Goal: Task Accomplishment & Management: Manage account settings

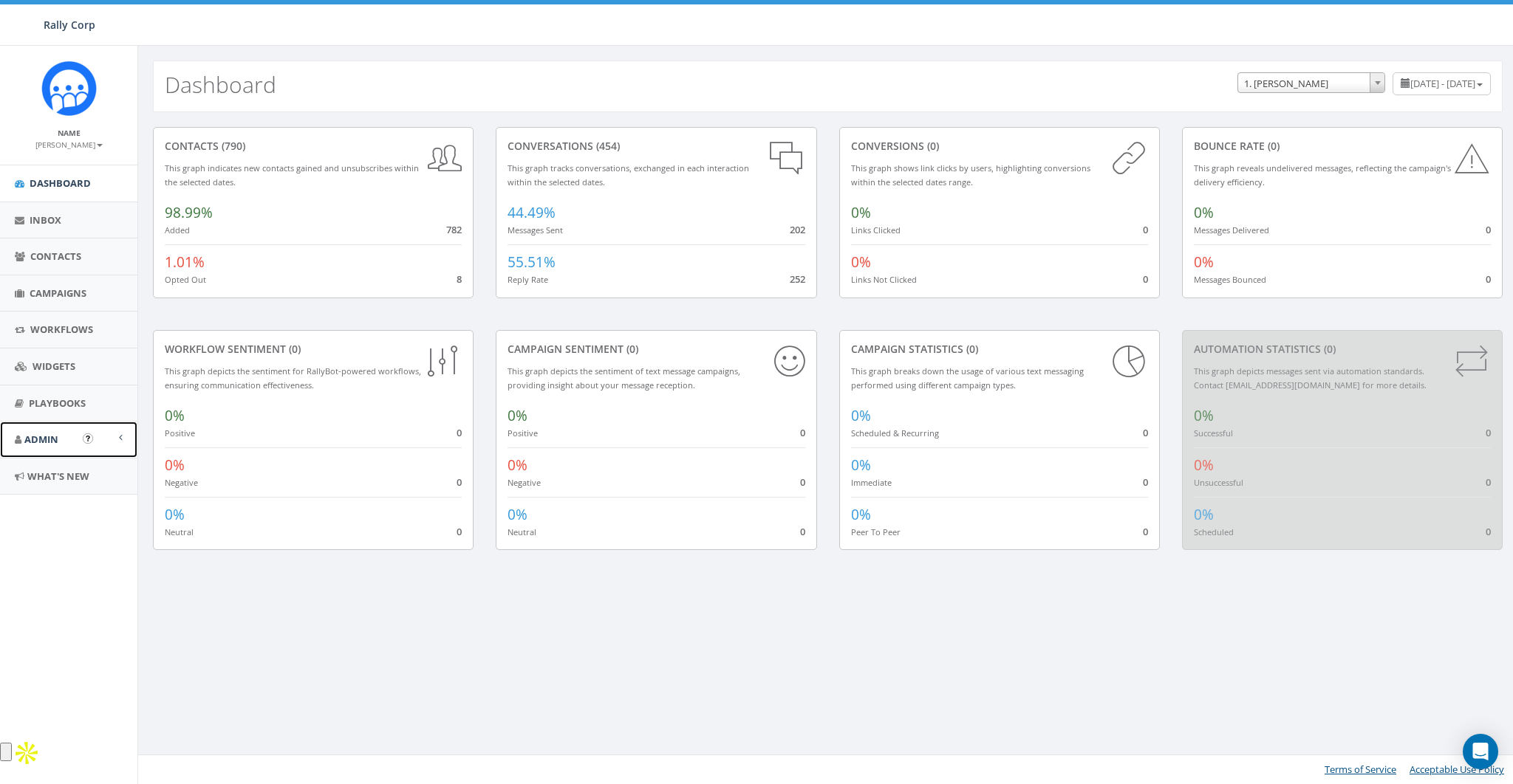
click at [47, 440] on span "Admin" at bounding box center [41, 439] width 34 height 14
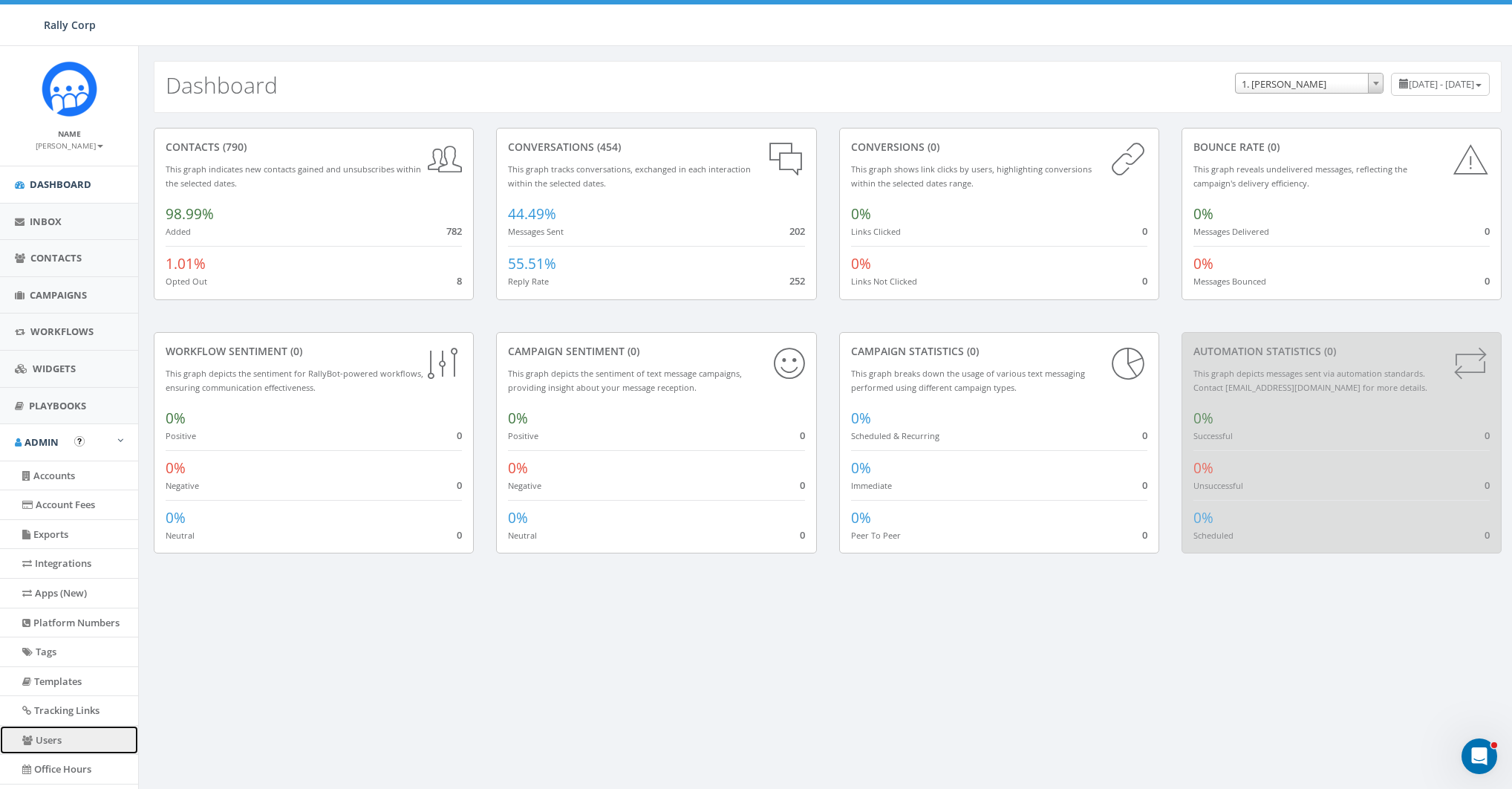
click at [55, 737] on link "Users" at bounding box center [69, 739] width 138 height 29
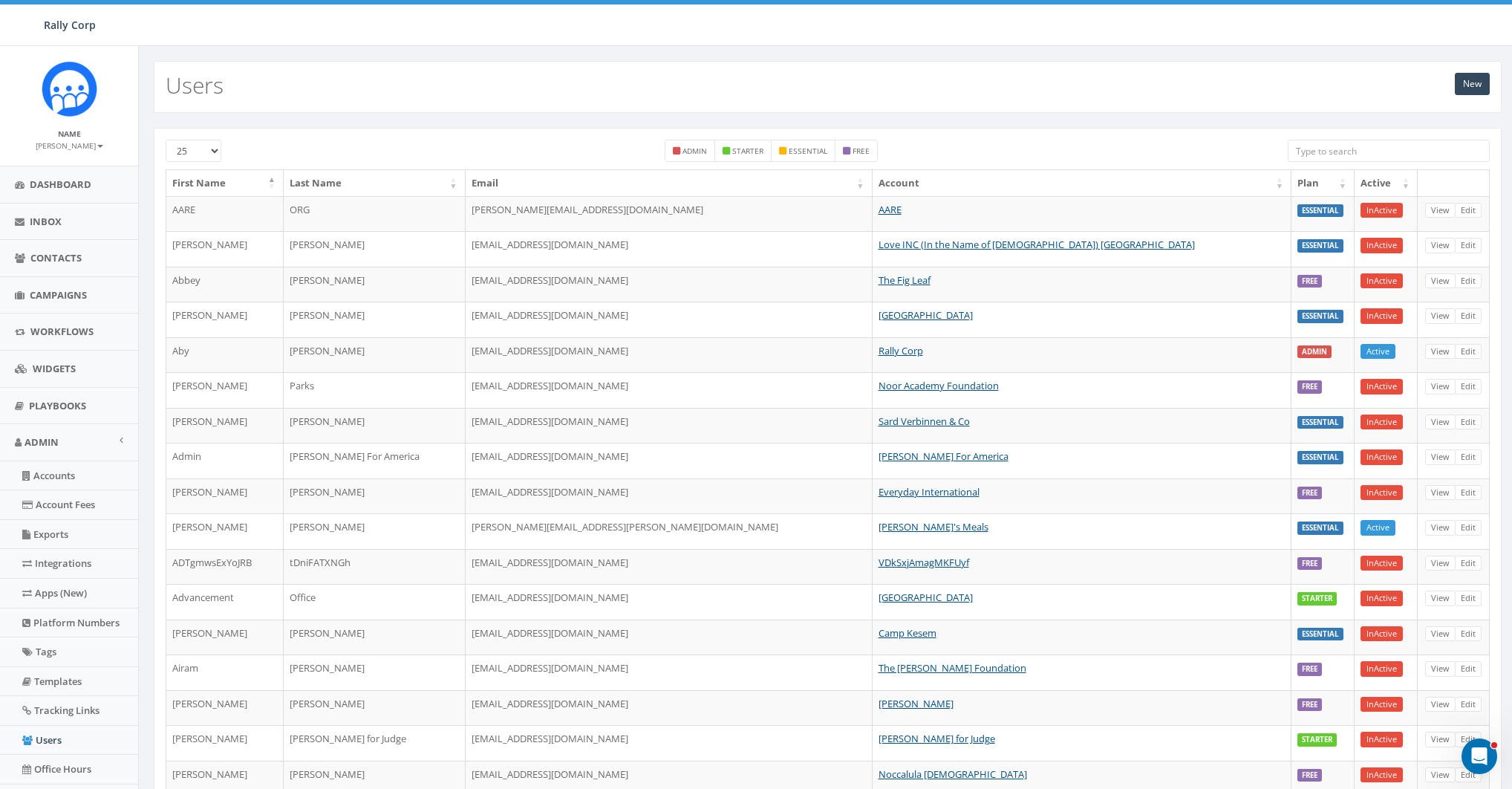
click at [1315, 160] on input "search" at bounding box center [1389, 151] width 202 height 22
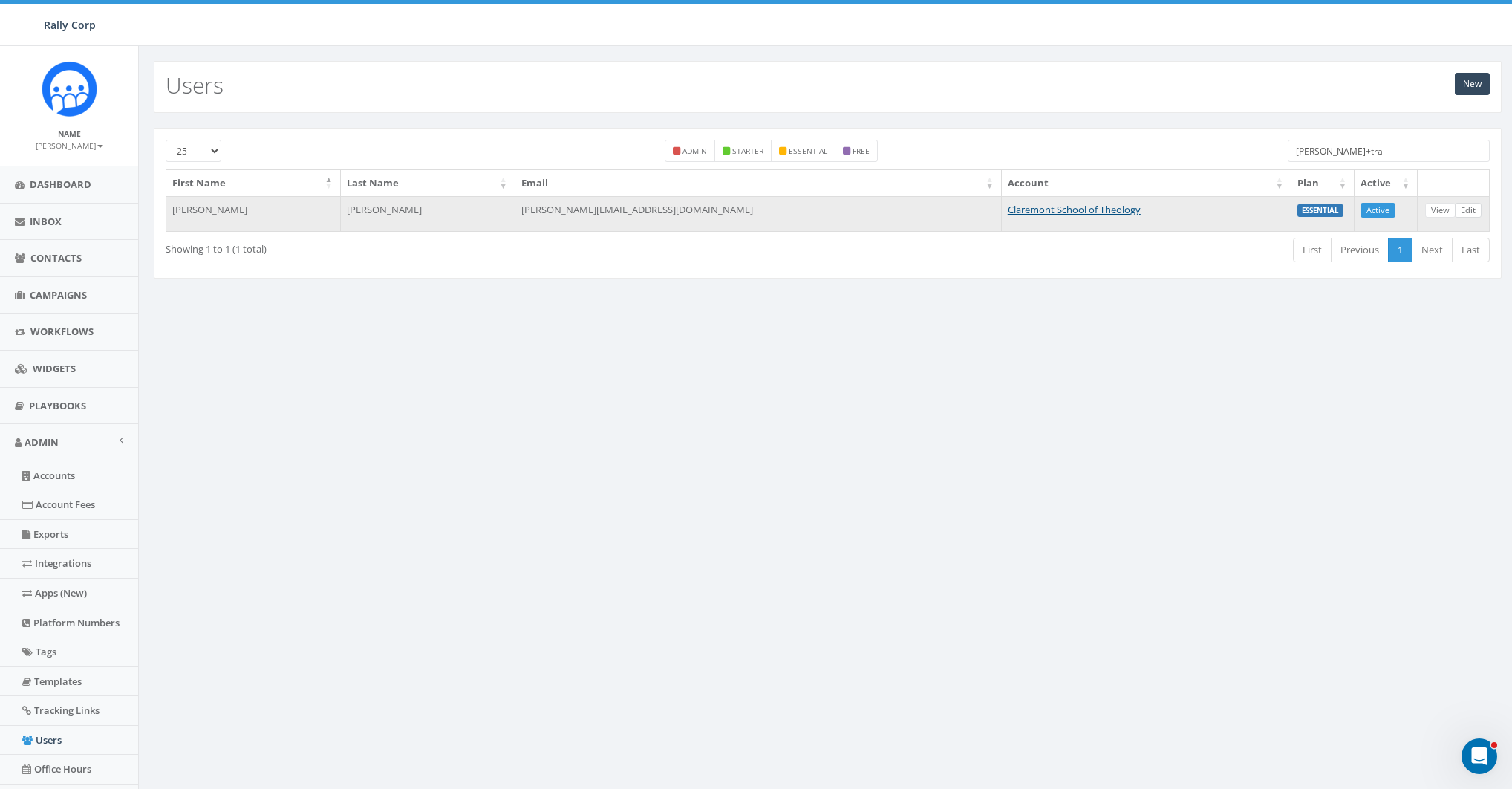
type input "james+tra"
click at [1468, 210] on link "Edit" at bounding box center [1468, 210] width 27 height 16
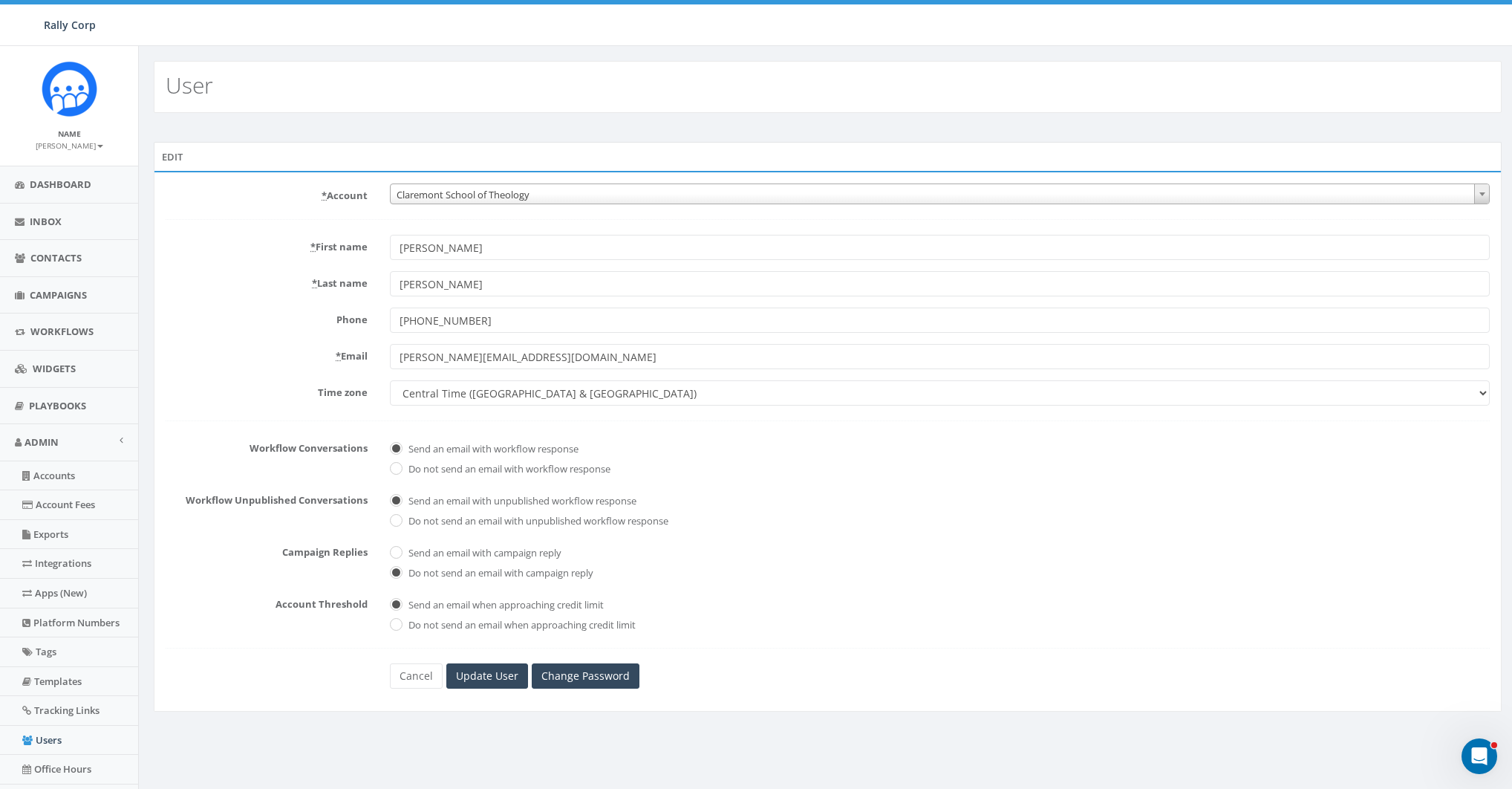
click at [553, 186] on span "Claremont School of Theology" at bounding box center [940, 194] width 1098 height 21
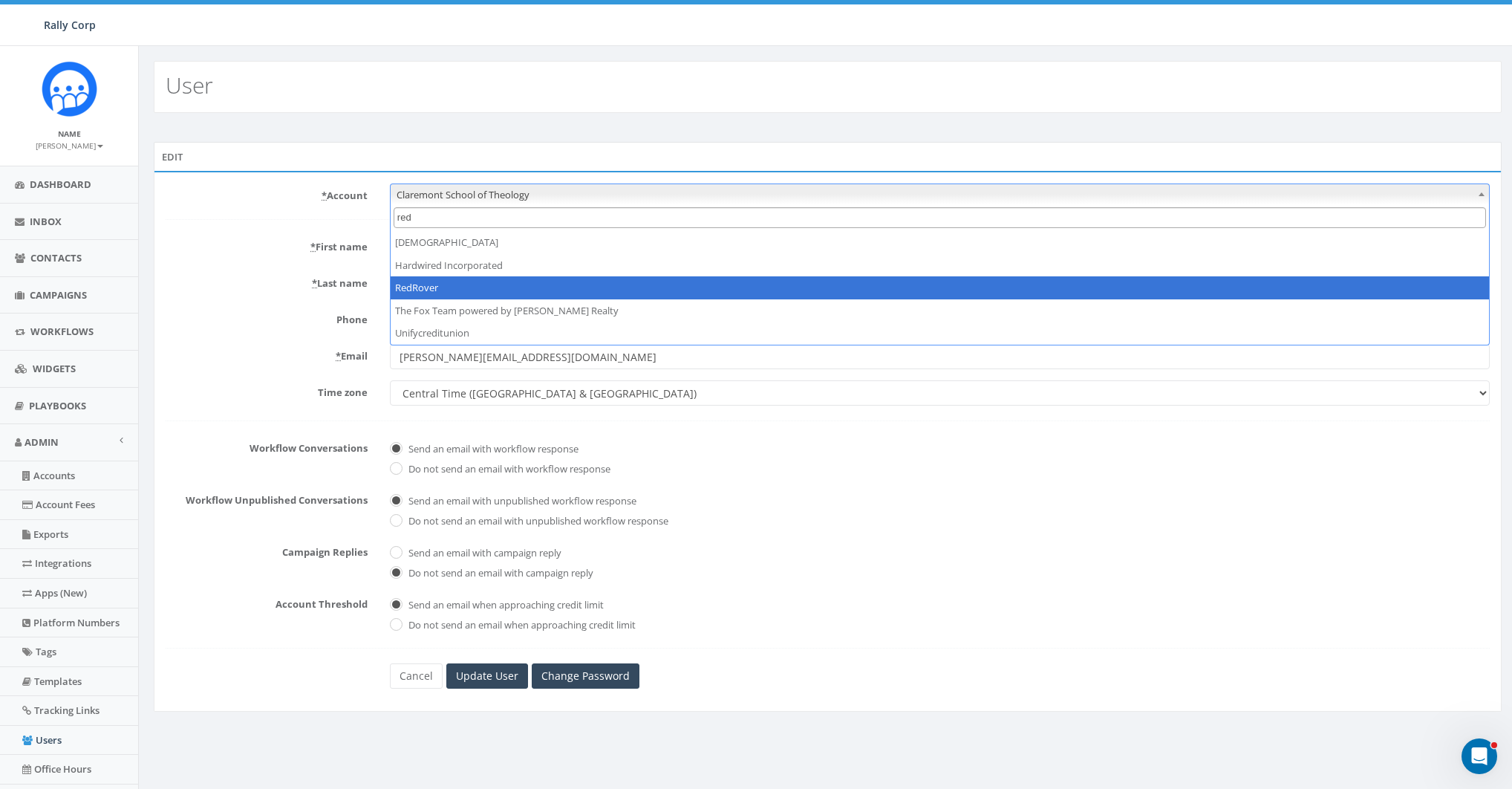
type input "red"
select select "1391"
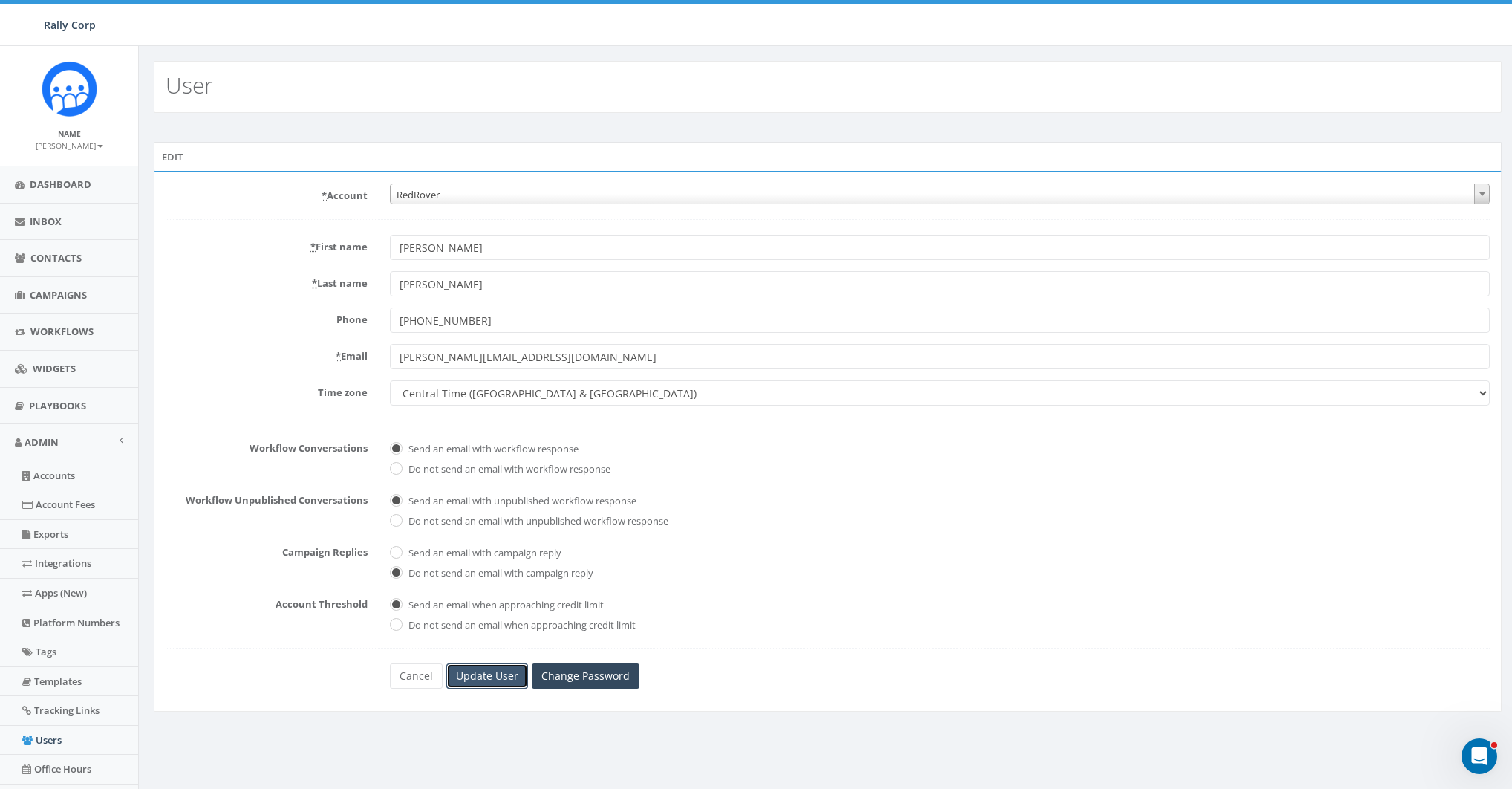
click at [500, 669] on input "Update User" at bounding box center [486, 676] width 82 height 25
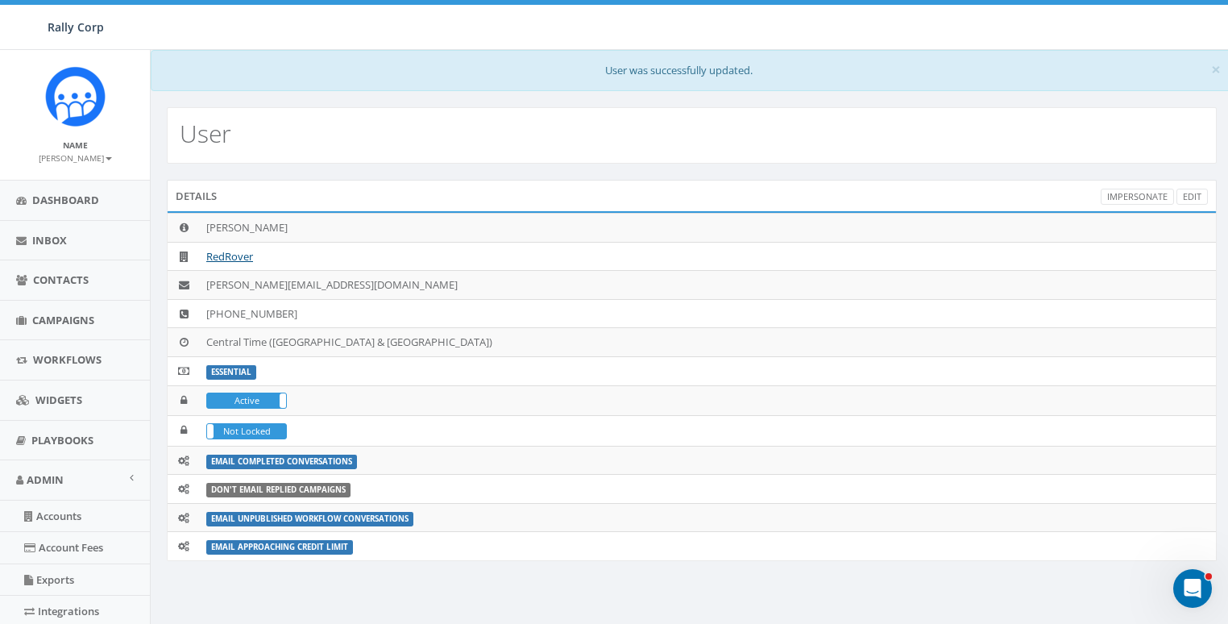
click at [218, 31] on div "Rally Corp Rally Corp Profile Sign Out 0.75 % of Available Amount Used You have…" at bounding box center [614, 25] width 1228 height 50
